Goal: Task Accomplishment & Management: Manage account settings

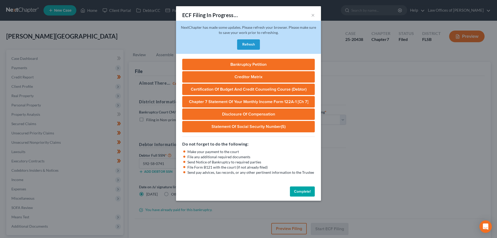
select select "2"
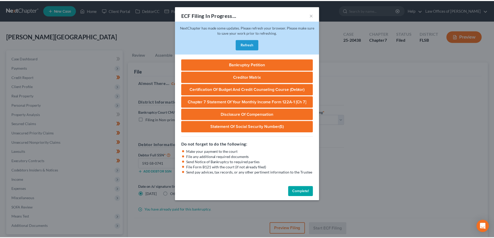
scroll to position [47, 0]
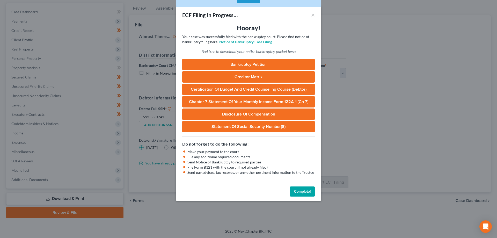
drag, startPoint x: 302, startPoint y: 191, endPoint x: 331, endPoint y: 157, distance: 44.8
click at [302, 191] on button "Complete!" at bounding box center [302, 192] width 25 height 10
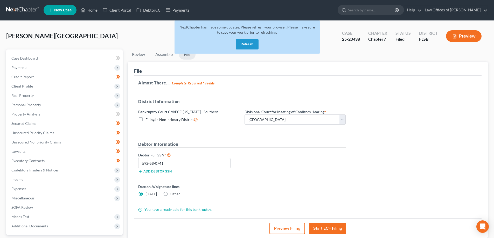
scroll to position [0, 0]
click at [16, 7] on link at bounding box center [22, 10] width 33 height 9
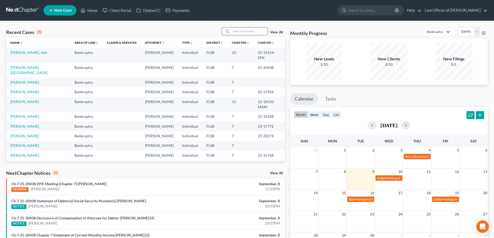
click at [250, 32] on input "search" at bounding box center [249, 31] width 36 height 8
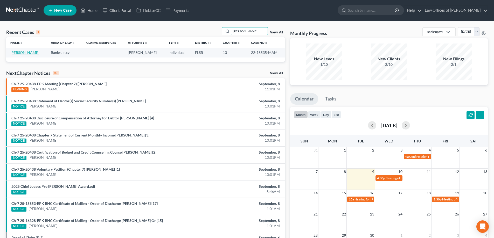
type input "[PERSON_NAME]"
click at [29, 52] on link "[PERSON_NAME]" at bounding box center [24, 52] width 29 height 4
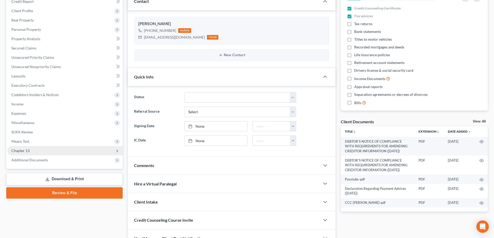
scroll to position [78, 0]
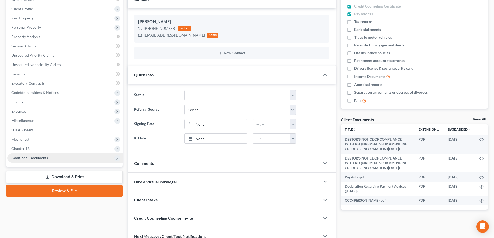
click at [41, 159] on span "Additional Documents" at bounding box center [29, 158] width 37 height 4
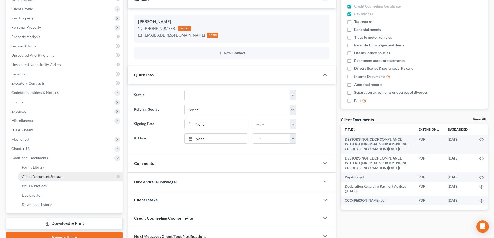
click at [48, 177] on span "Client Document Storage" at bounding box center [42, 176] width 41 height 4
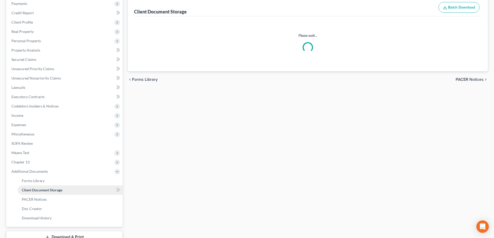
scroll to position [2, 0]
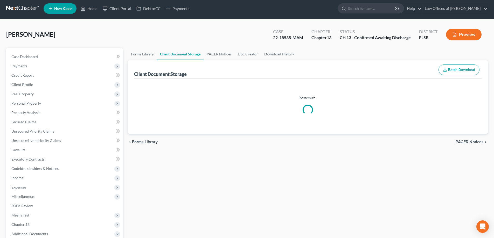
select select "9"
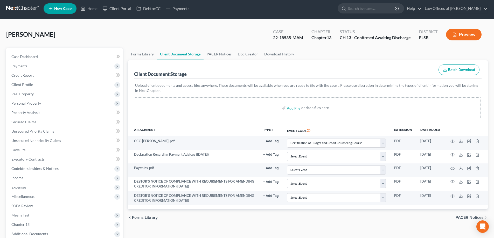
scroll to position [0, 0]
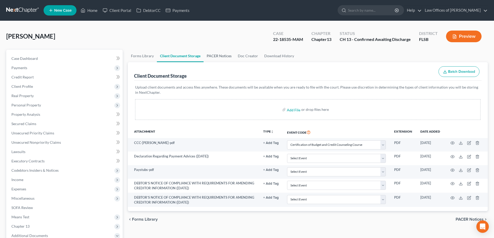
click at [225, 56] on link "PACER Notices" at bounding box center [218, 56] width 31 height 12
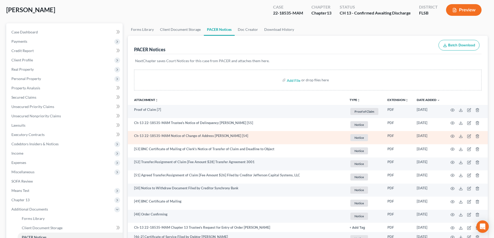
scroll to position [26, 0]
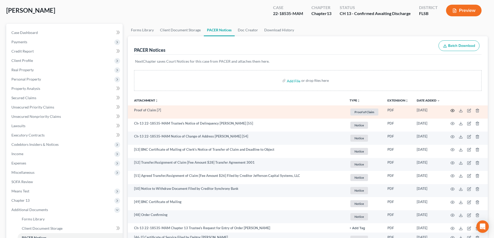
click at [451, 110] on icon "button" at bounding box center [452, 111] width 4 height 4
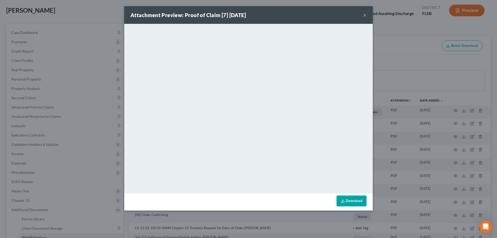
click at [365, 14] on button "×" at bounding box center [365, 15] width 4 height 6
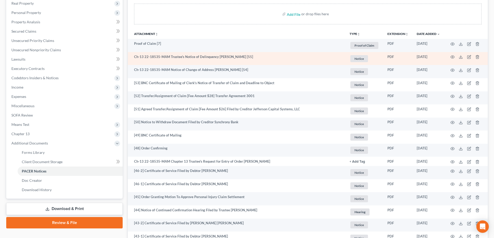
scroll to position [104, 0]
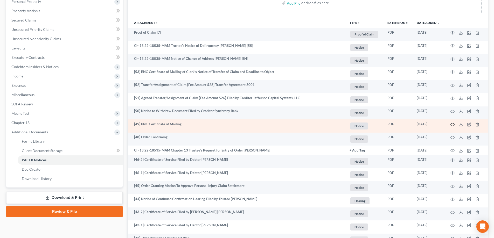
click at [451, 124] on icon "button" at bounding box center [452, 124] width 4 height 3
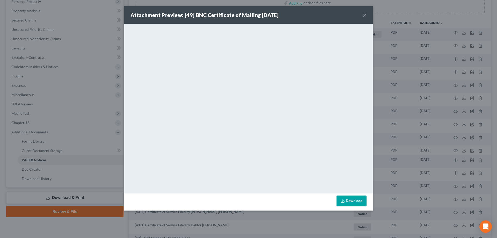
click at [364, 15] on button "×" at bounding box center [365, 15] width 4 height 6
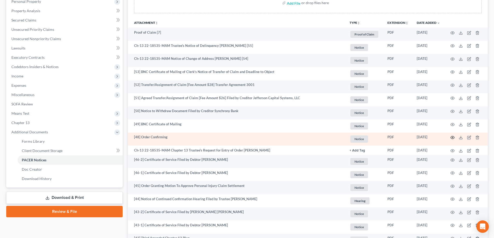
click at [452, 138] on icon "button" at bounding box center [452, 137] width 4 height 4
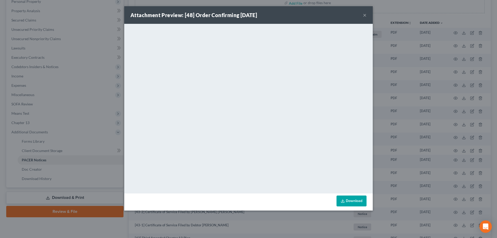
click at [365, 15] on button "×" at bounding box center [365, 15] width 4 height 6
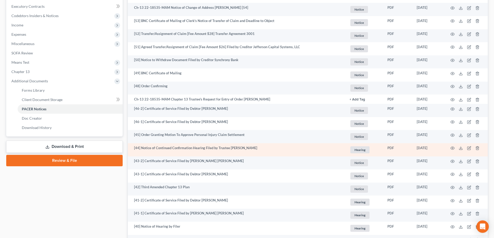
scroll to position [155, 0]
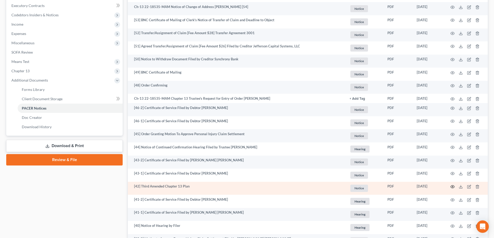
click at [450, 187] on icon "button" at bounding box center [452, 186] width 4 height 3
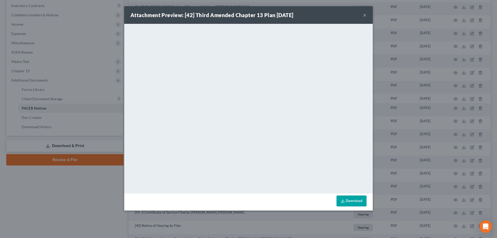
click at [366, 15] on button "×" at bounding box center [365, 15] width 4 height 6
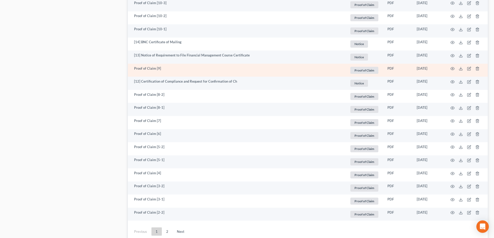
scroll to position [907, 0]
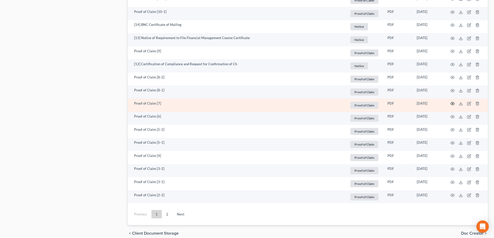
click at [451, 104] on icon "button" at bounding box center [452, 104] width 4 height 4
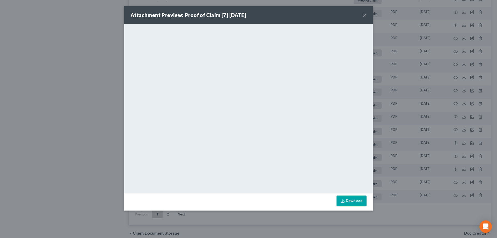
click at [365, 15] on button "×" at bounding box center [365, 15] width 4 height 6
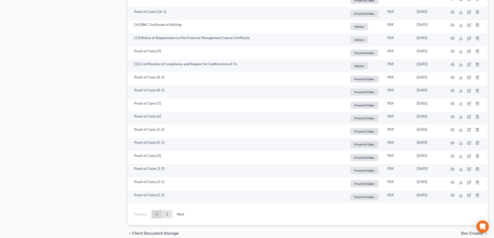
click at [169, 216] on link "2" at bounding box center [167, 214] width 10 height 8
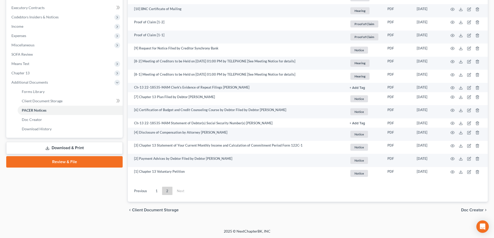
scroll to position [153, 0]
